Goal: Transaction & Acquisition: Subscribe to service/newsletter

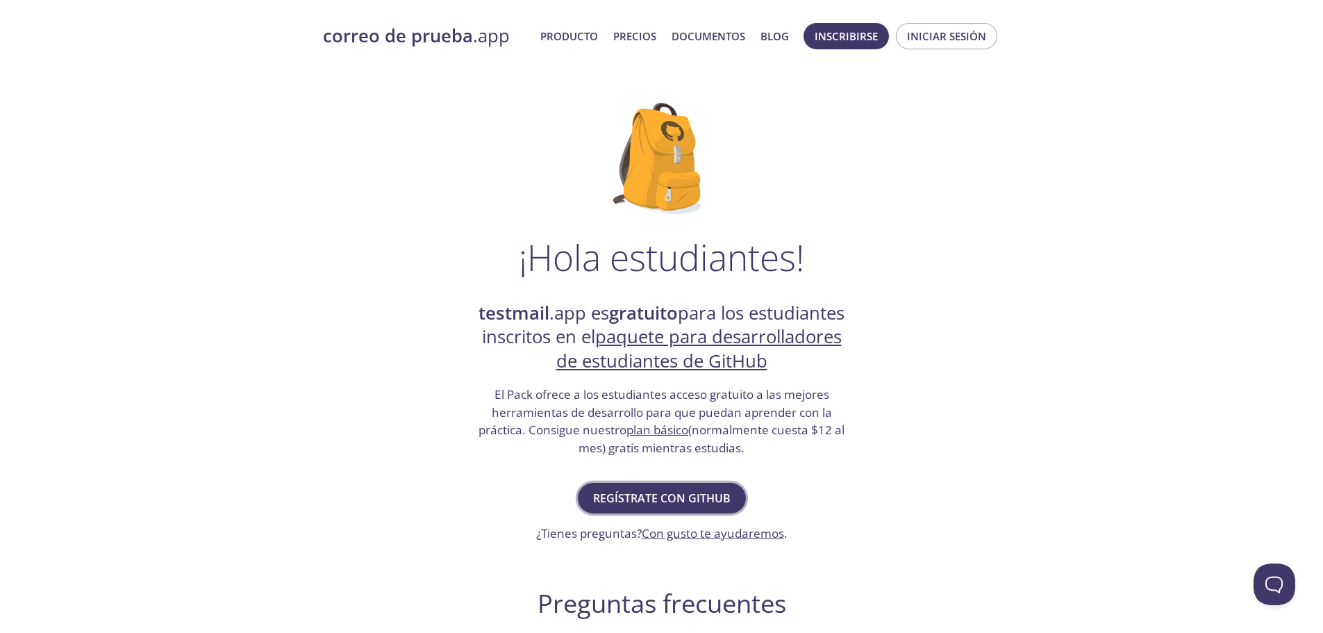
click at [704, 500] on font "Regístrate con GitHub" at bounding box center [661, 497] width 137 height 15
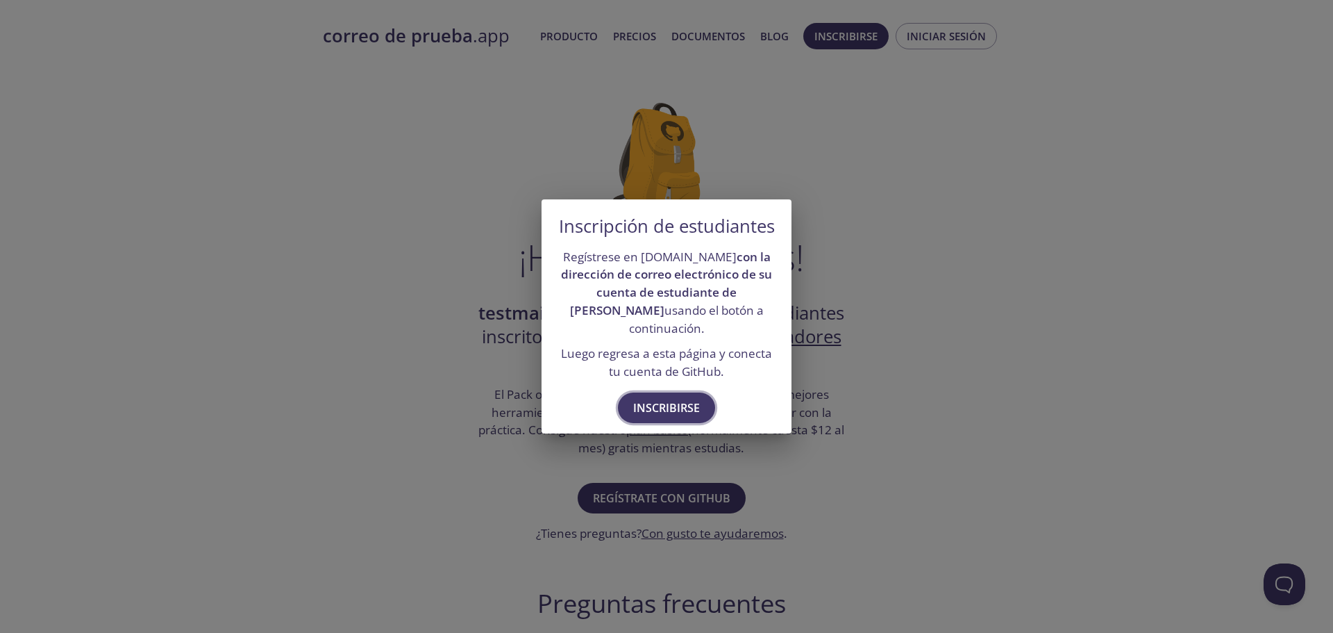
click at [667, 411] on font "Inscribirse" at bounding box center [666, 407] width 67 height 15
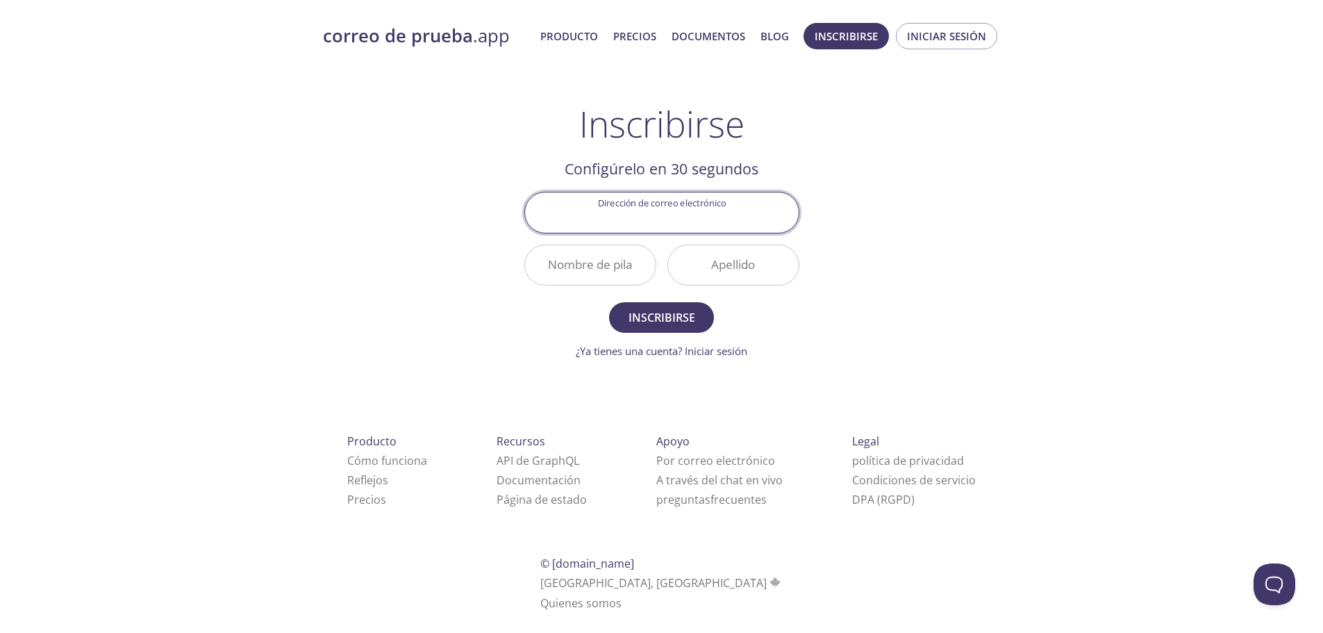
click at [676, 221] on input "Dirección de correo electrónico" at bounding box center [662, 212] width 274 height 40
type input "[EMAIL_ADDRESS][DOMAIN_NAME]"
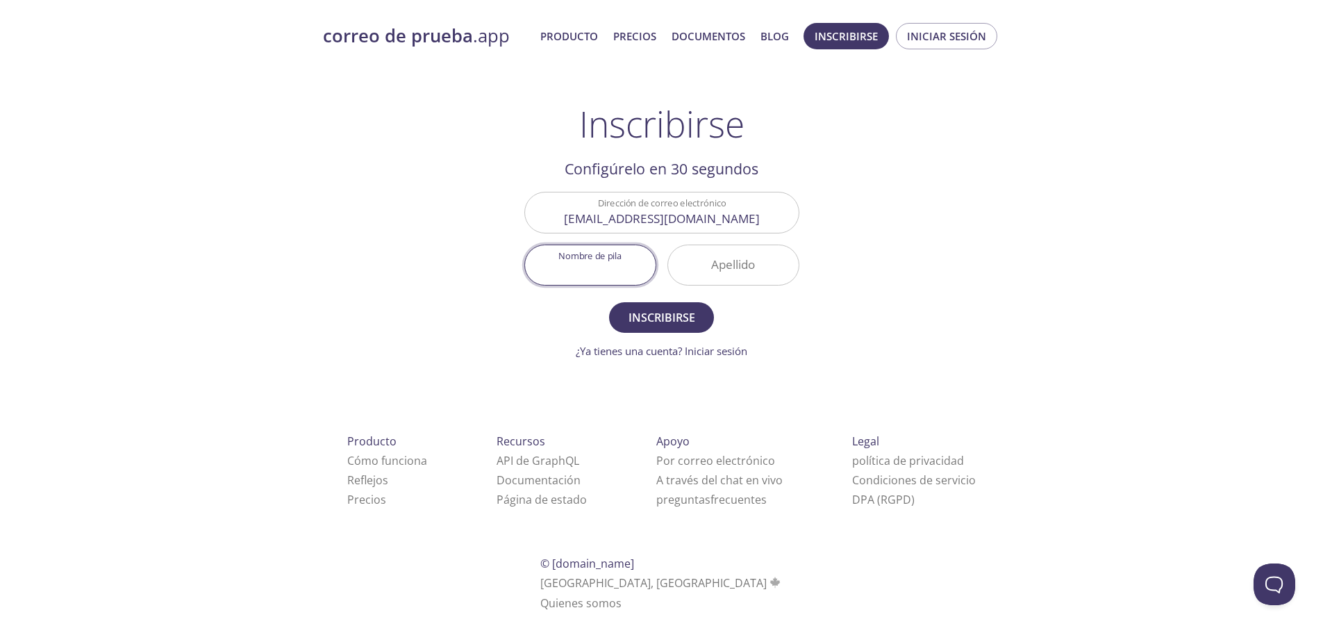
click at [585, 281] on input "Nombre de pila" at bounding box center [590, 265] width 131 height 40
type input "[PERSON_NAME]"
click at [732, 219] on input "[EMAIL_ADDRESS][DOMAIN_NAME]" at bounding box center [662, 212] width 274 height 40
type input "[EMAIL_ADDRESS][DOMAIN_NAME]"
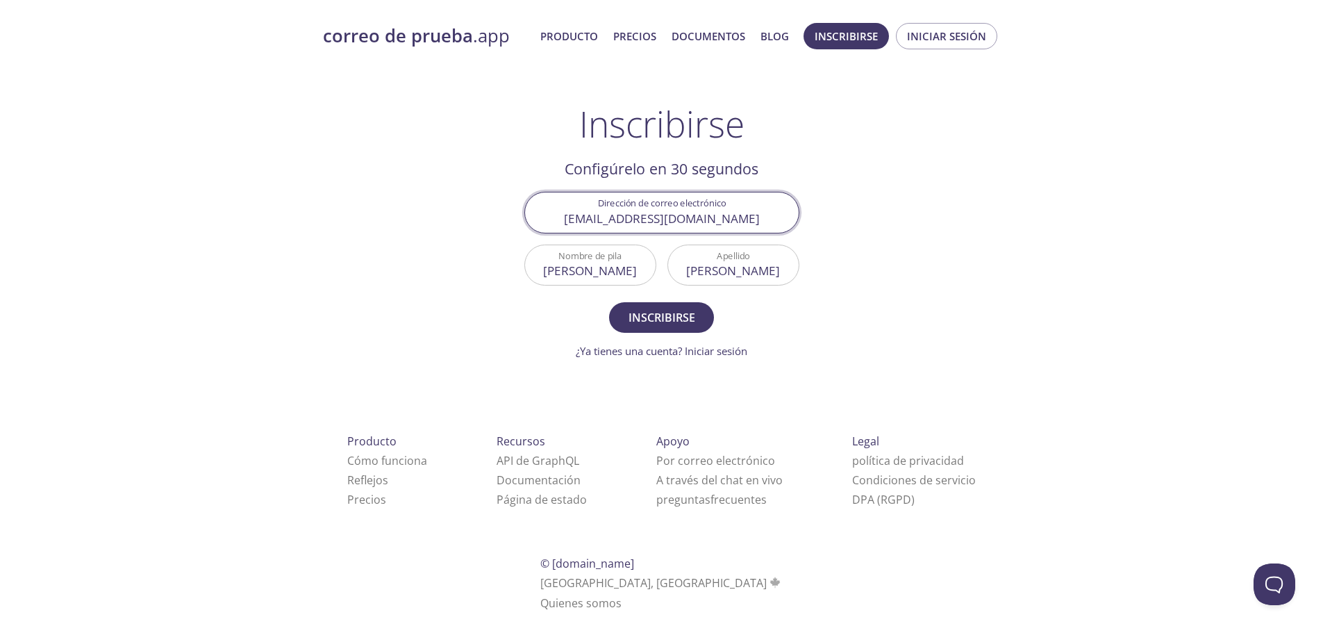
click at [930, 243] on div "correo de prueba .app Producto Precios Documentos Blog Inscribirse Iniciar sesi…" at bounding box center [661, 332] width 711 height 637
click at [660, 310] on font "Inscribirse" at bounding box center [661, 317] width 67 height 15
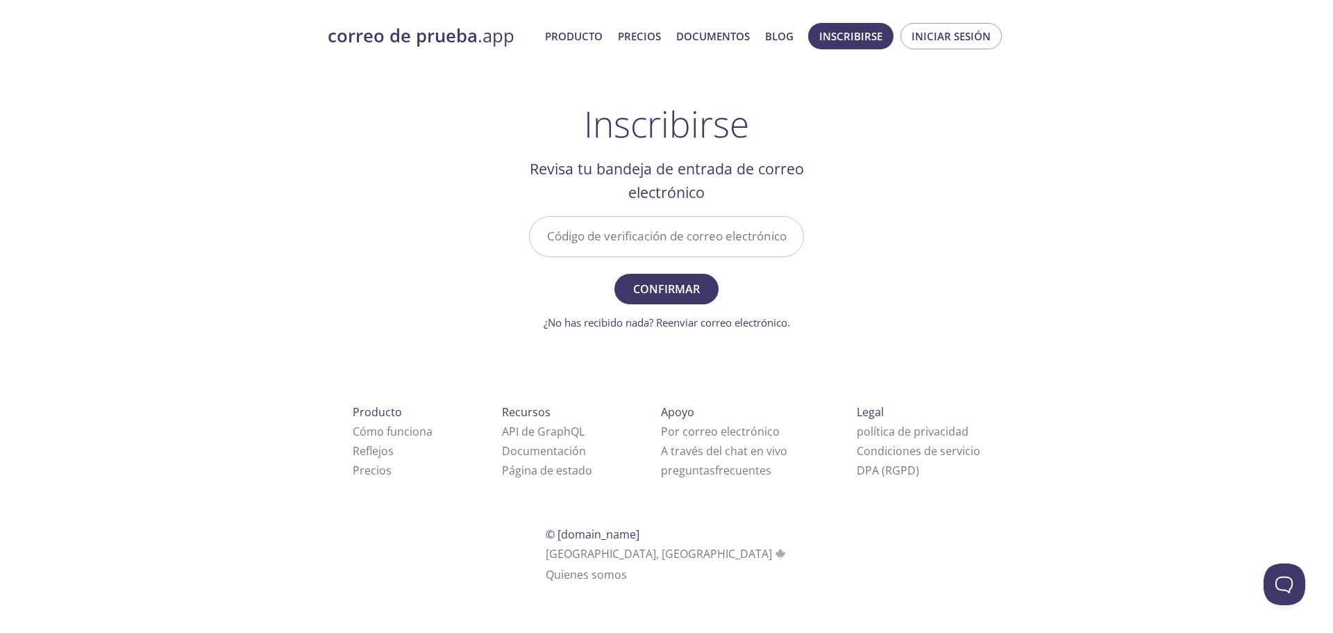
click at [667, 244] on input "Código de verificación de correo electrónico" at bounding box center [667, 237] width 274 height 40
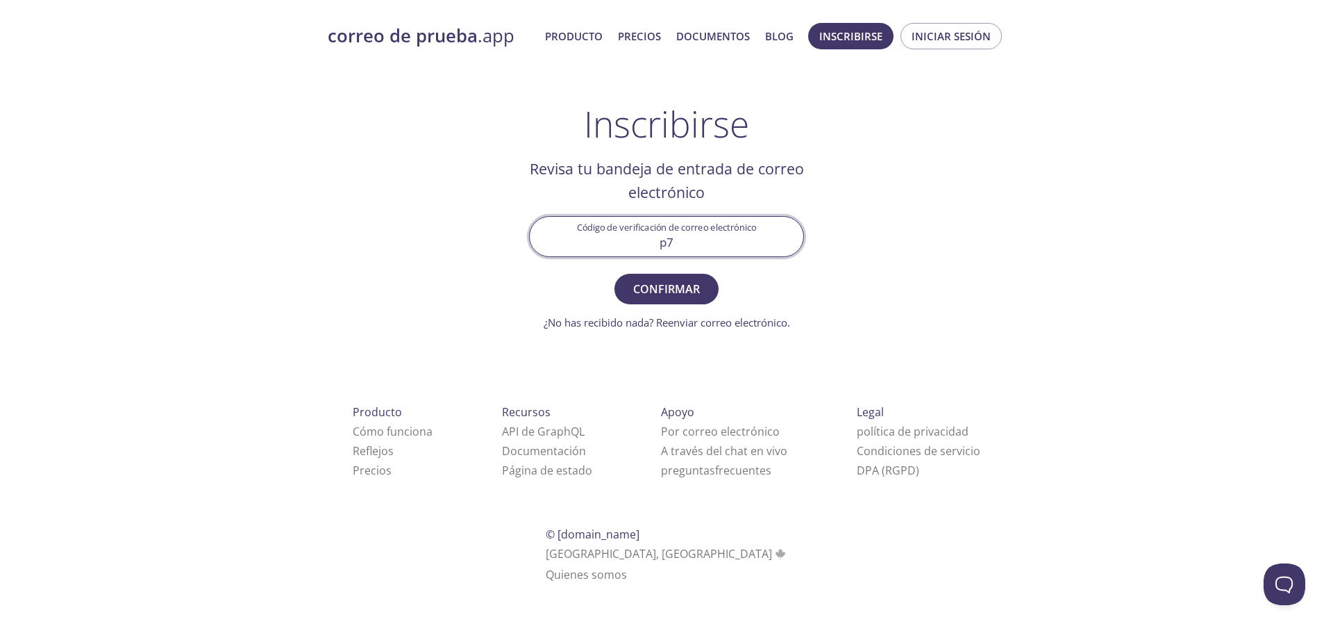
type input "p"
type input "P7D3VWL"
click at [685, 301] on button "Confirmar" at bounding box center [666, 289] width 104 height 31
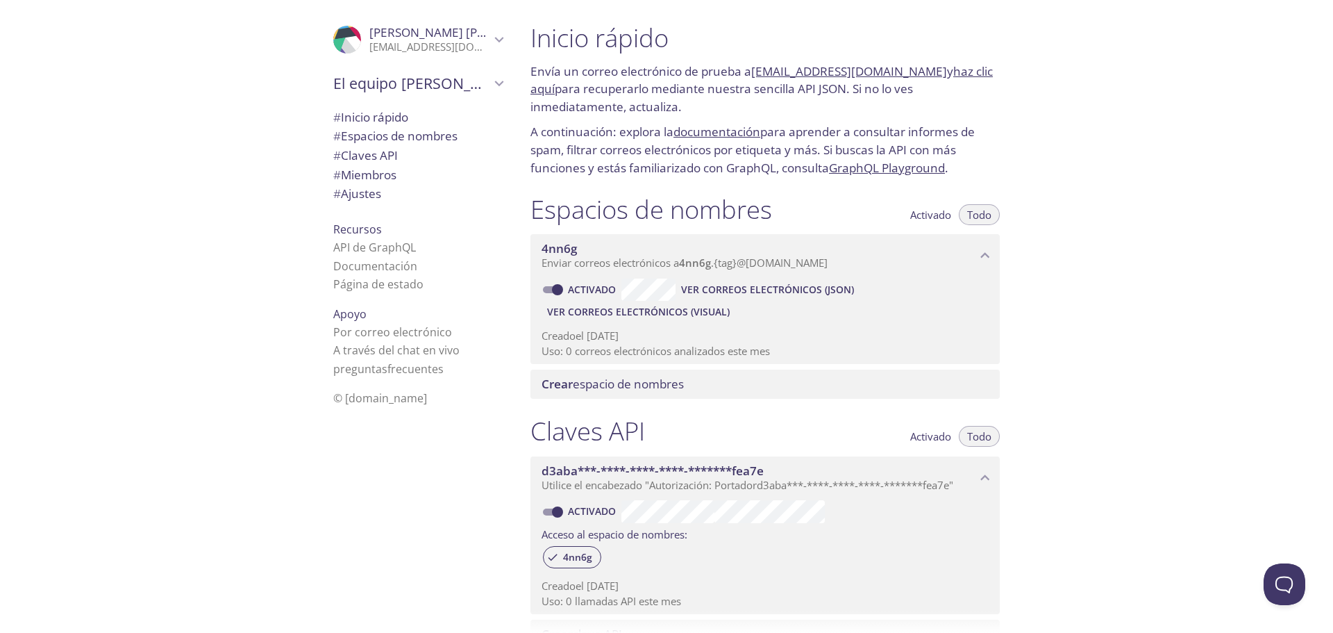
click at [709, 385] on span "Crear espacio de nombres" at bounding box center [768, 383] width 453 height 15
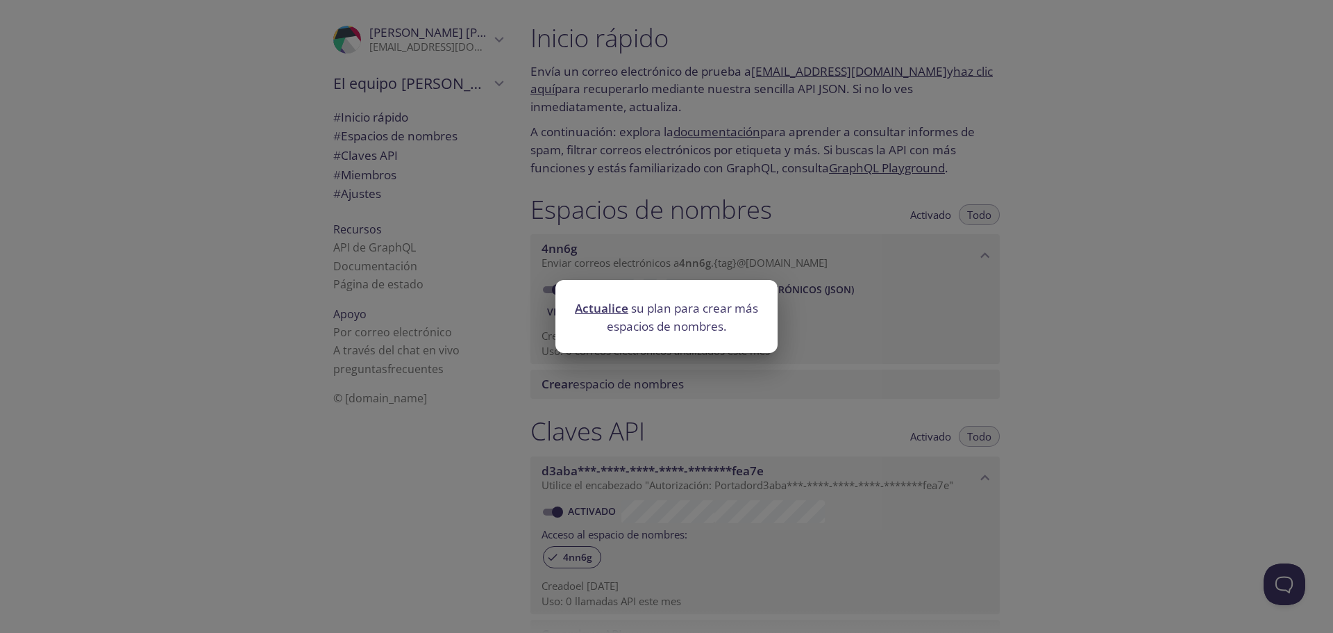
click at [640, 346] on div at bounding box center [666, 345] width 222 height 15
click at [698, 400] on div "Actualice su plan para crear más espacios de nombres." at bounding box center [666, 316] width 1333 height 633
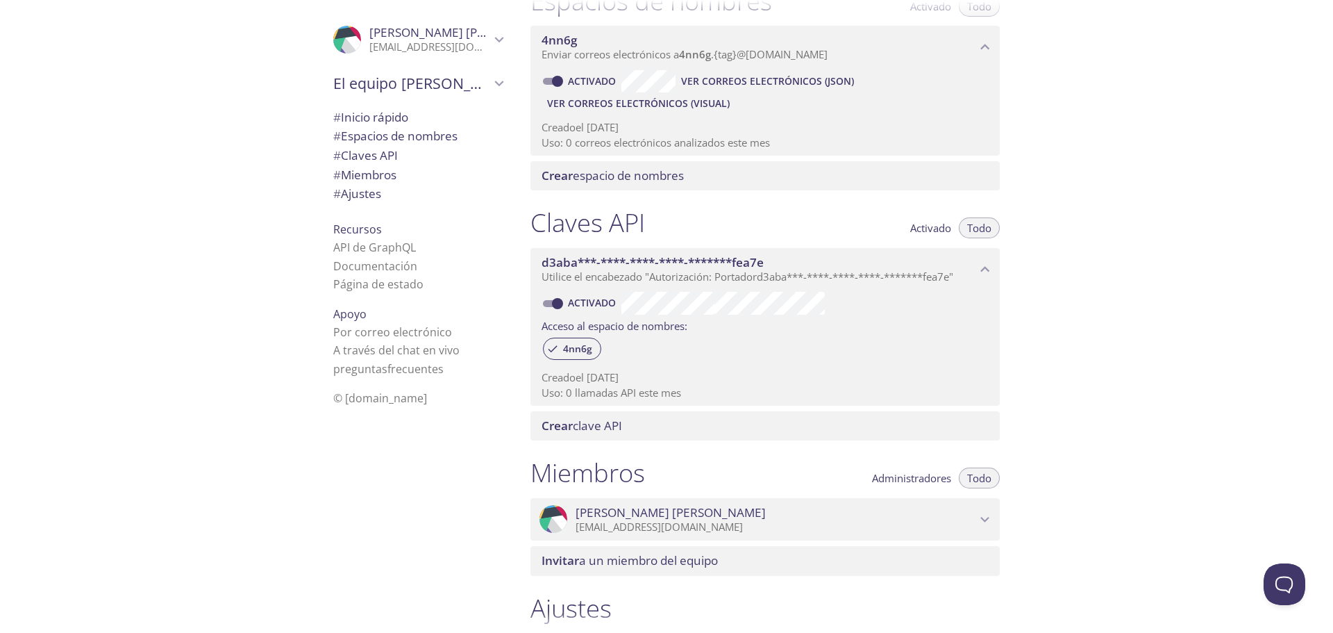
scroll to position [278, 0]
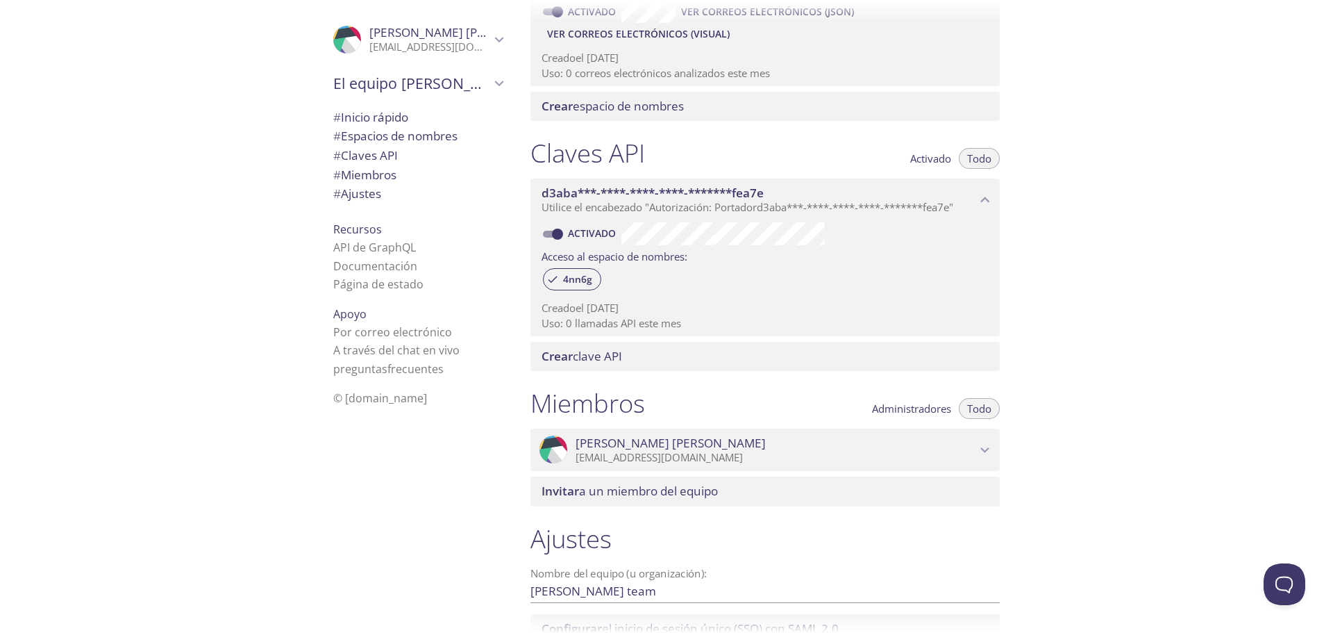
click at [782, 481] on div "Invitar a un miembro del equipo" at bounding box center [764, 490] width 469 height 29
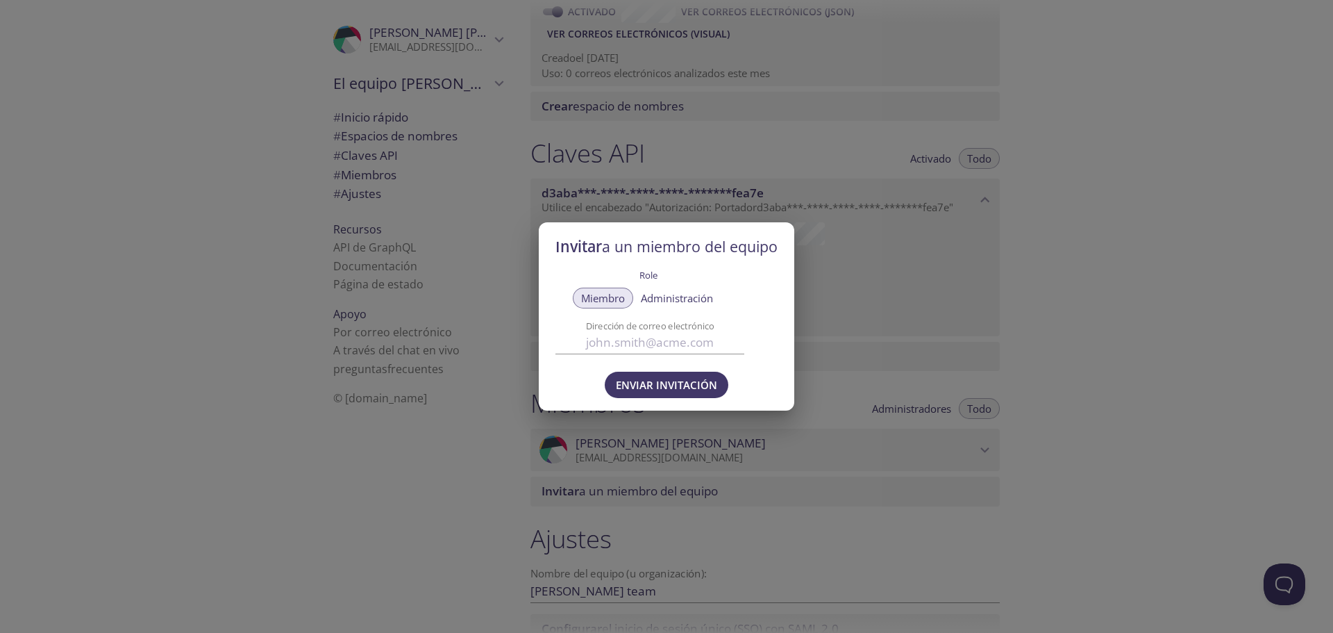
click at [1070, 402] on div "Invitar a un miembro del equipo Role Miembro Administración Dirección de correo…" at bounding box center [666, 316] width 1333 height 633
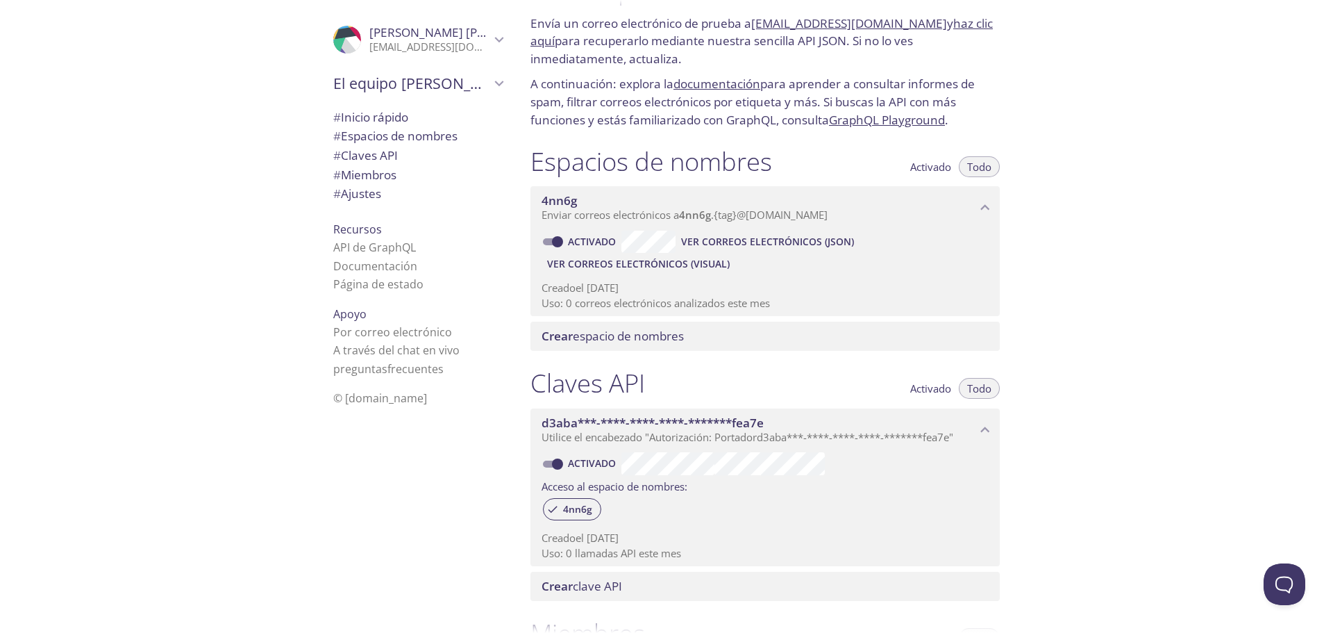
scroll to position [0, 0]
